Goal: Information Seeking & Learning: Understand process/instructions

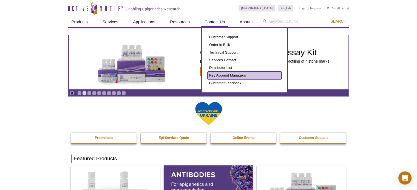
click at [220, 76] on link "Key Account Managers" at bounding box center [244, 76] width 74 height 8
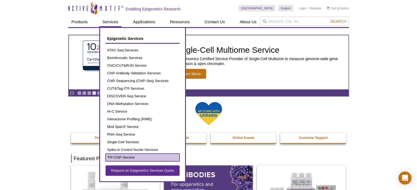
click at [127, 157] on link "TIP-ChIP Service" at bounding box center [142, 158] width 74 height 8
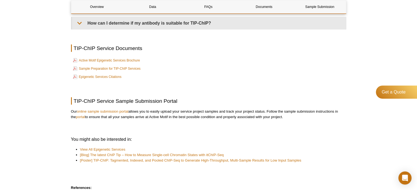
scroll to position [1376, 0]
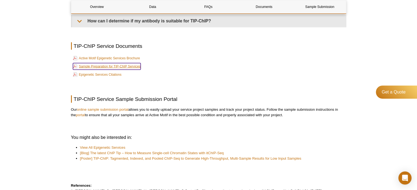
click at [121, 70] on link "Sample Preparation for TIP-ChIP Services" at bounding box center [107, 66] width 68 height 7
